Goal: Communication & Community: Ask a question

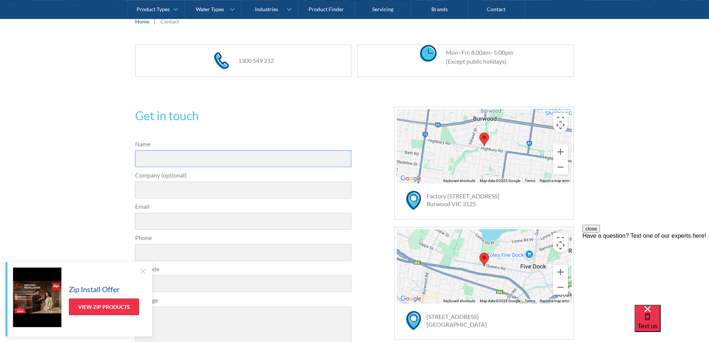
click at [153, 157] on input "Name" at bounding box center [243, 158] width 217 height 17
type input "Benetas"
click at [151, 224] on input "Email" at bounding box center [243, 221] width 217 height 17
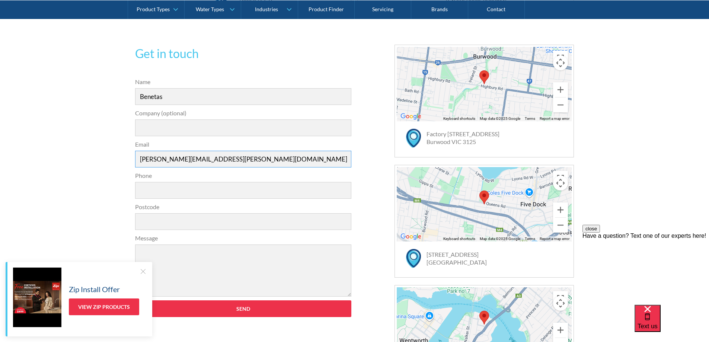
scroll to position [223, 0]
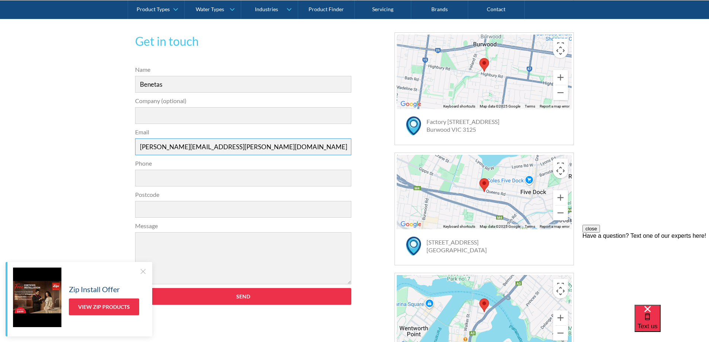
type input "[PERSON_NAME][EMAIL_ADDRESS][PERSON_NAME][DOMAIN_NAME]"
click at [148, 180] on input "Phone" at bounding box center [243, 178] width 217 height 17
type input "0456213126"
click at [145, 212] on input "Postcode" at bounding box center [243, 209] width 217 height 17
click at [152, 114] on input "Company (optional)" at bounding box center [243, 115] width 217 height 17
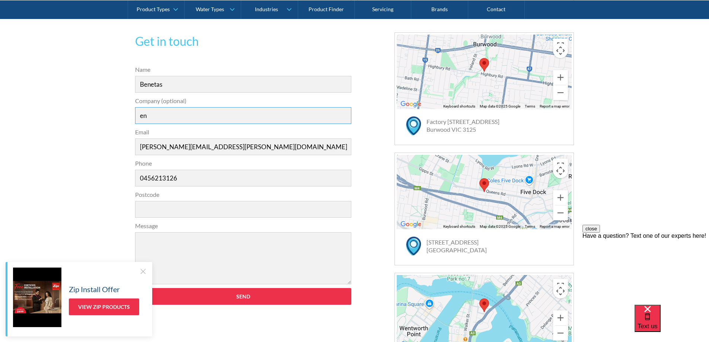
type input "e"
type input "Benetas Corowa Court"
click at [158, 205] on input "Postcode" at bounding box center [243, 209] width 217 height 17
type input "3931"
click at [154, 243] on textarea "Message" at bounding box center [243, 258] width 217 height 52
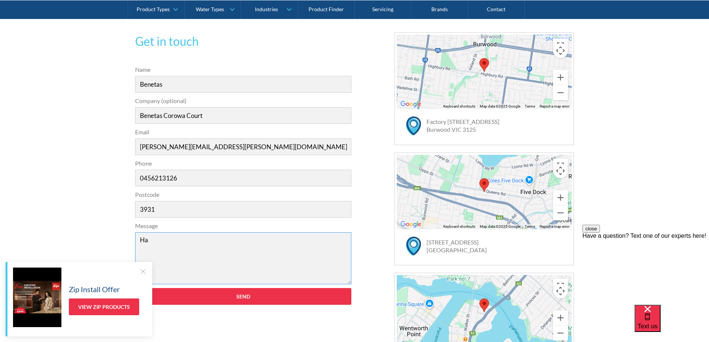
type textarea "H"
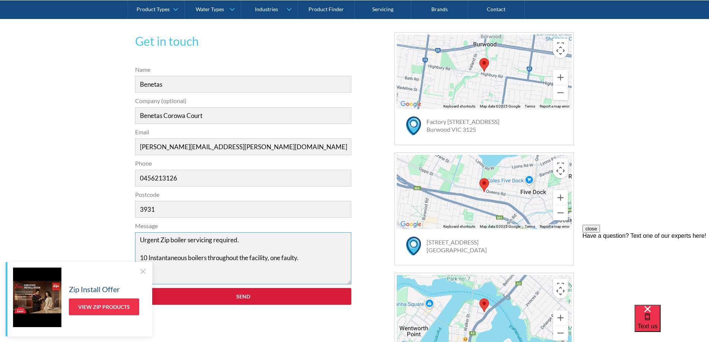
type textarea "Urgent Zip boiler servicing required. 10 Instantaneous boilers throughout the f…"
click at [220, 299] on input "Send" at bounding box center [243, 296] width 217 height 17
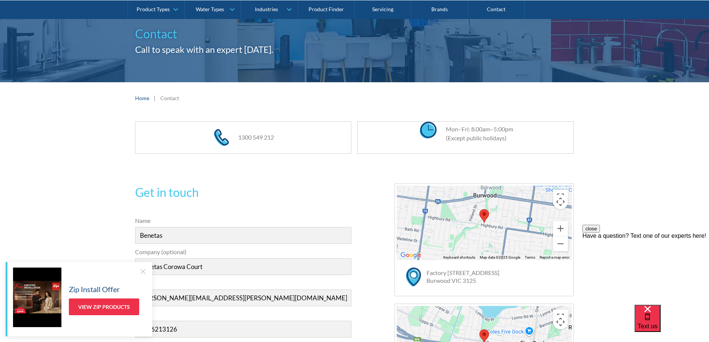
scroll to position [0, 0]
